Goal: Task Accomplishment & Management: Use online tool/utility

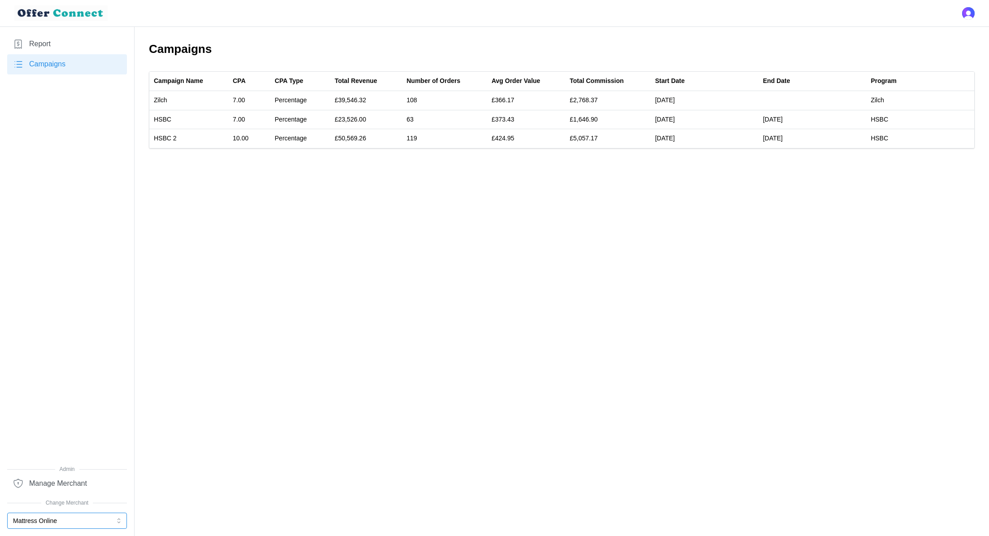
click at [39, 517] on button "Mattress Online" at bounding box center [67, 521] width 120 height 16
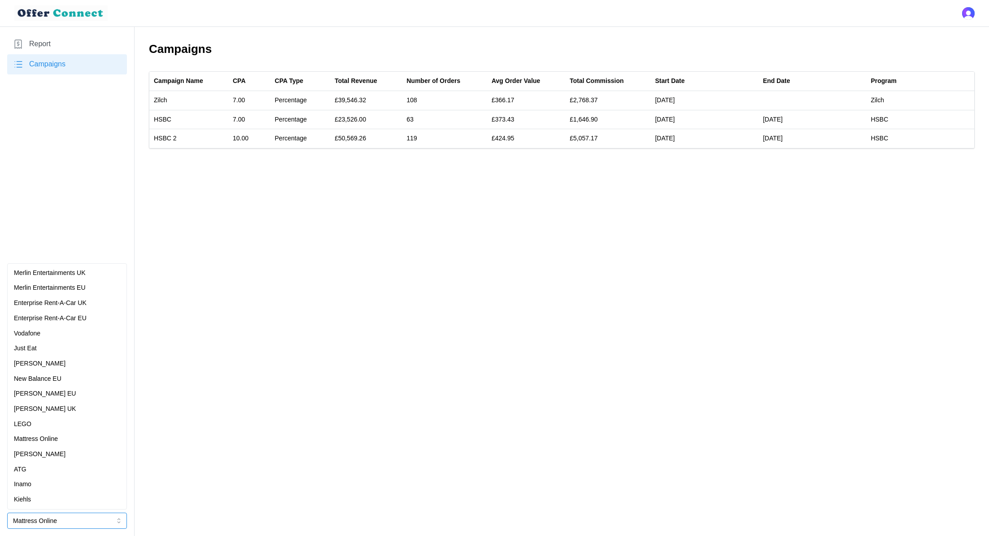
click at [52, 469] on div "ATG" at bounding box center [67, 470] width 106 height 10
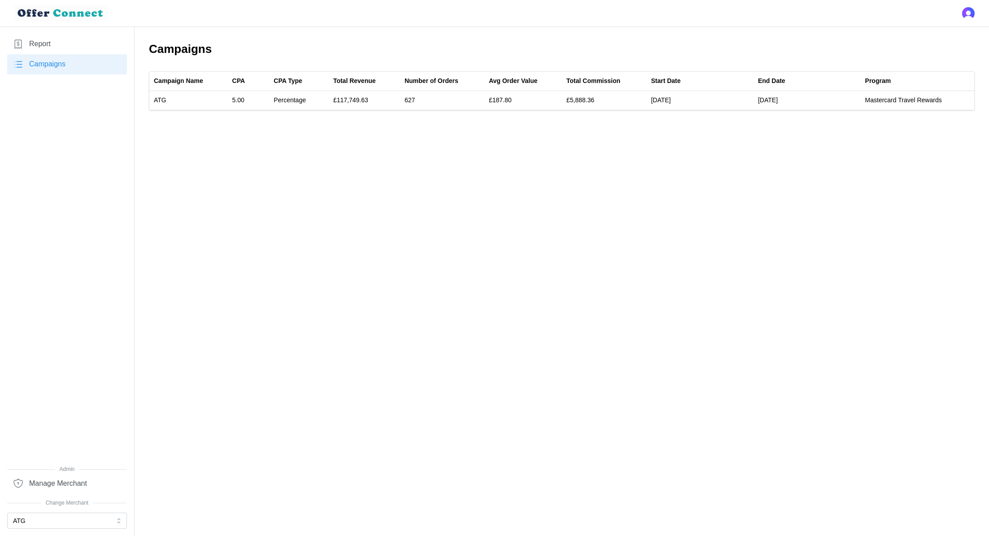
click at [33, 39] on span "Report" at bounding box center [40, 44] width 22 height 11
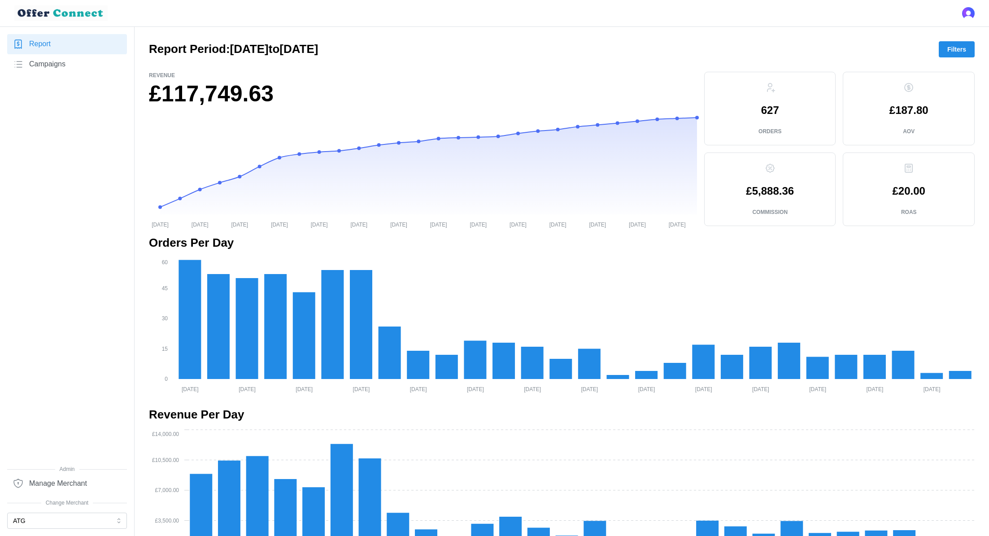
click at [209, 91] on h1 "£117,749.63" at bounding box center [423, 93] width 548 height 29
copy div "£117,749.63"
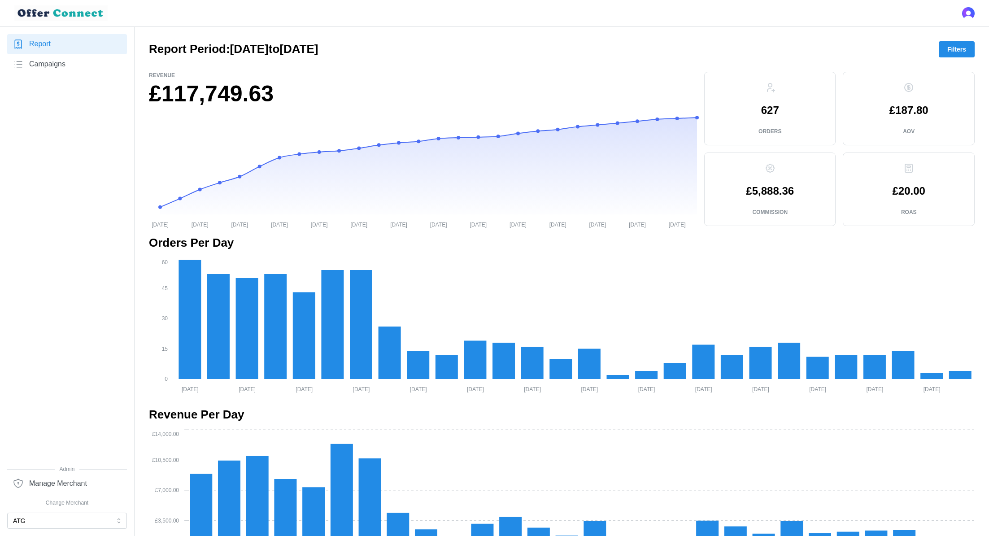
click at [773, 109] on p "627" at bounding box center [770, 110] width 18 height 11
copy p "627"
click at [777, 195] on p "£5,888.36" at bounding box center [770, 191] width 48 height 11
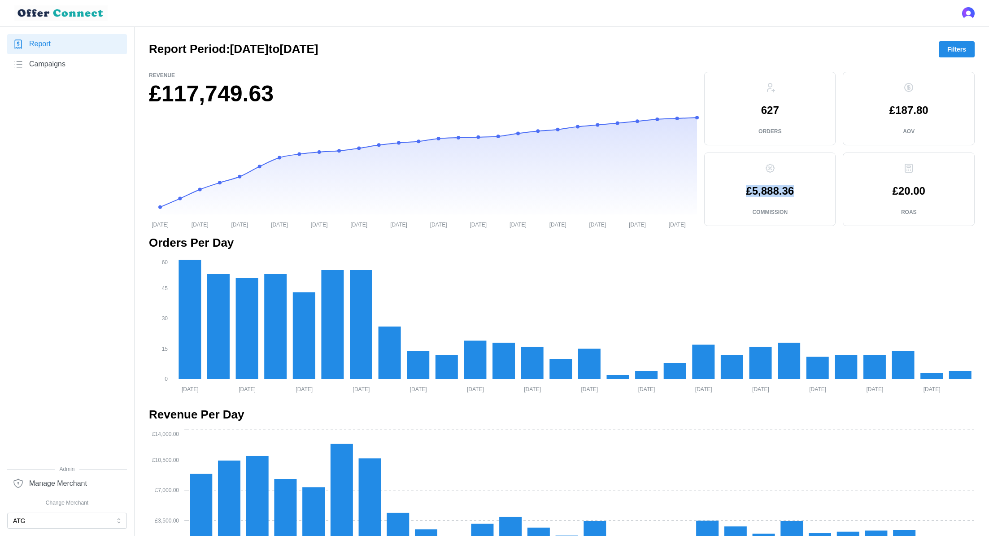
click at [777, 195] on p "£5,888.36" at bounding box center [770, 191] width 48 height 11
copy p "£5,888.36"
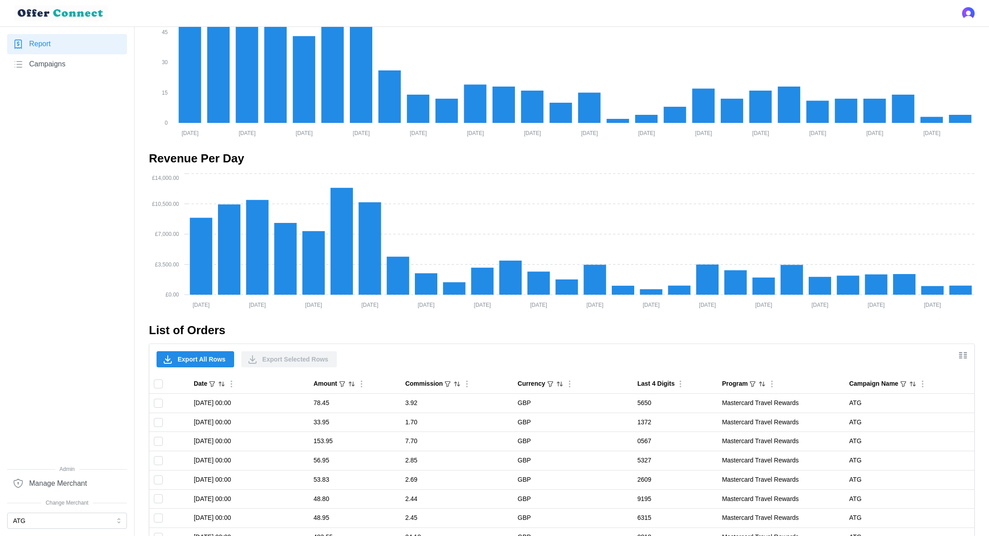
scroll to position [465, 0]
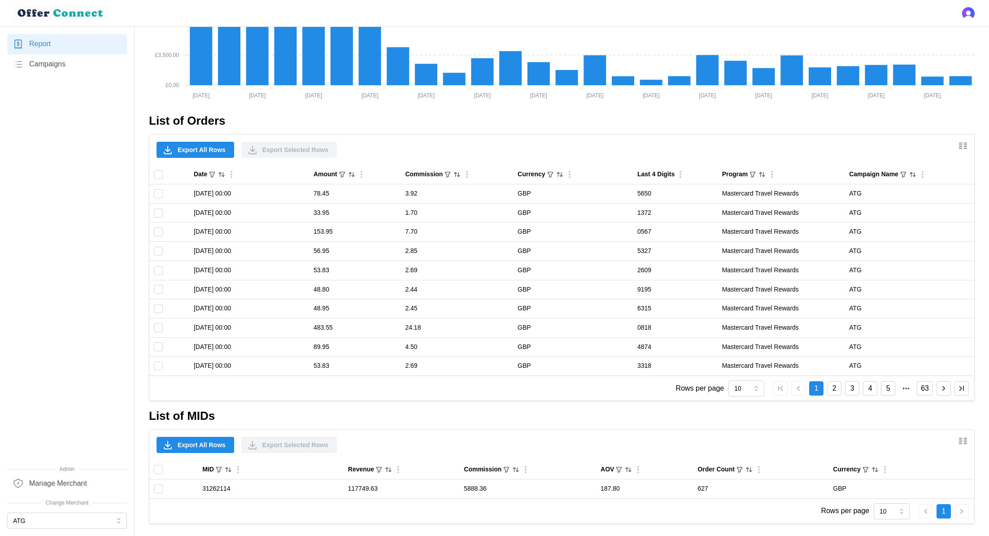
click at [213, 151] on span "Export All Rows" at bounding box center [202, 149] width 48 height 15
